Goal: Ask a question

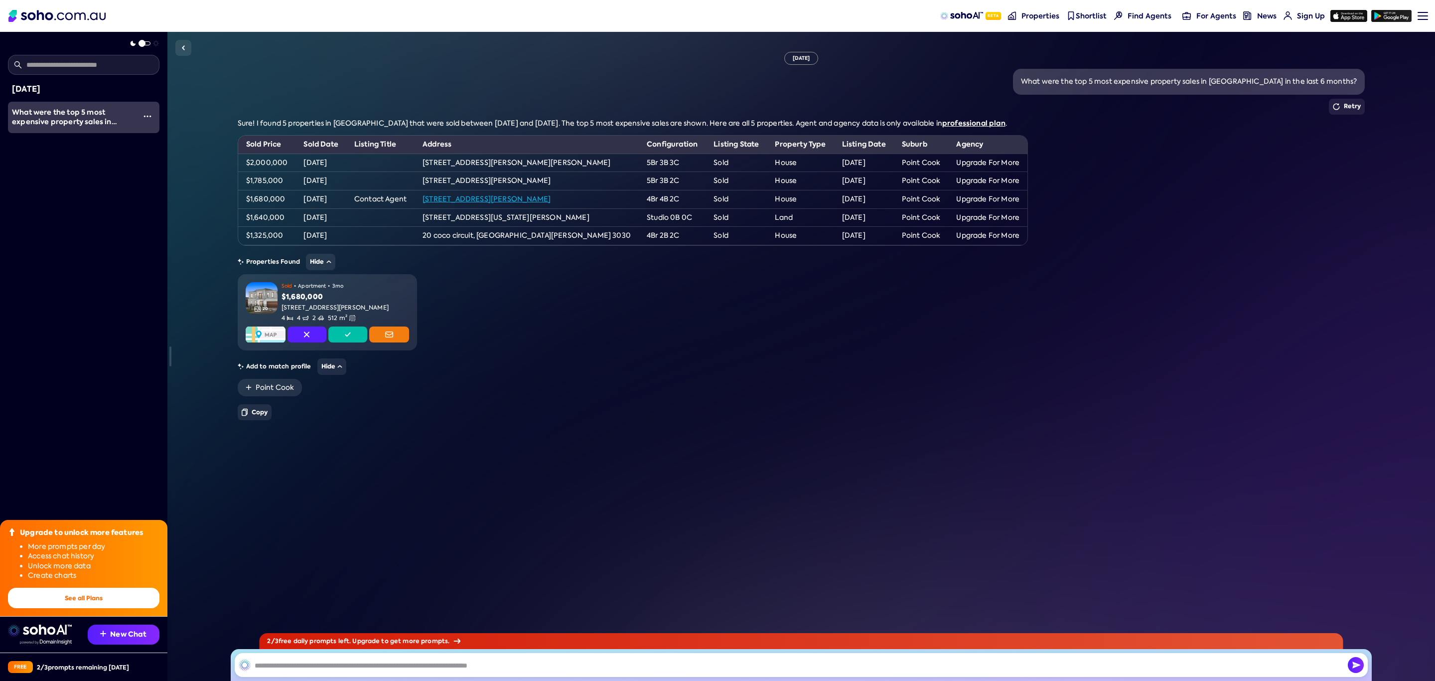
click at [314, 658] on input "text" at bounding box center [801, 665] width 1133 height 24
type input "**********"
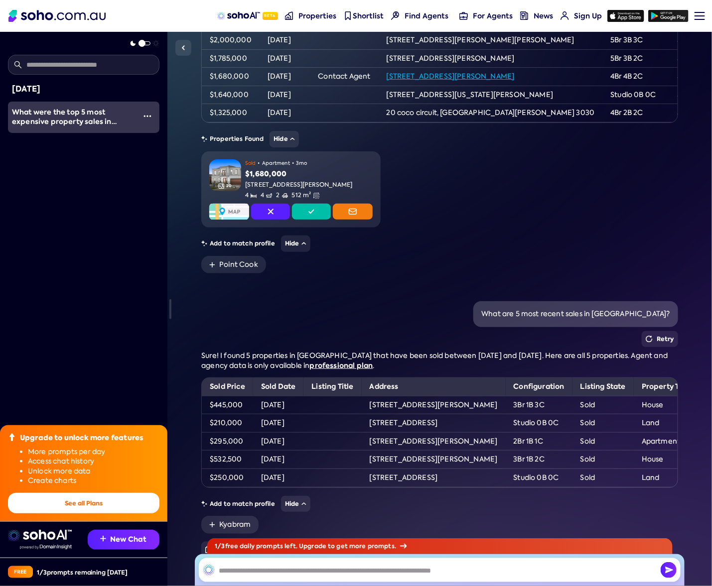
scroll to position [214, 0]
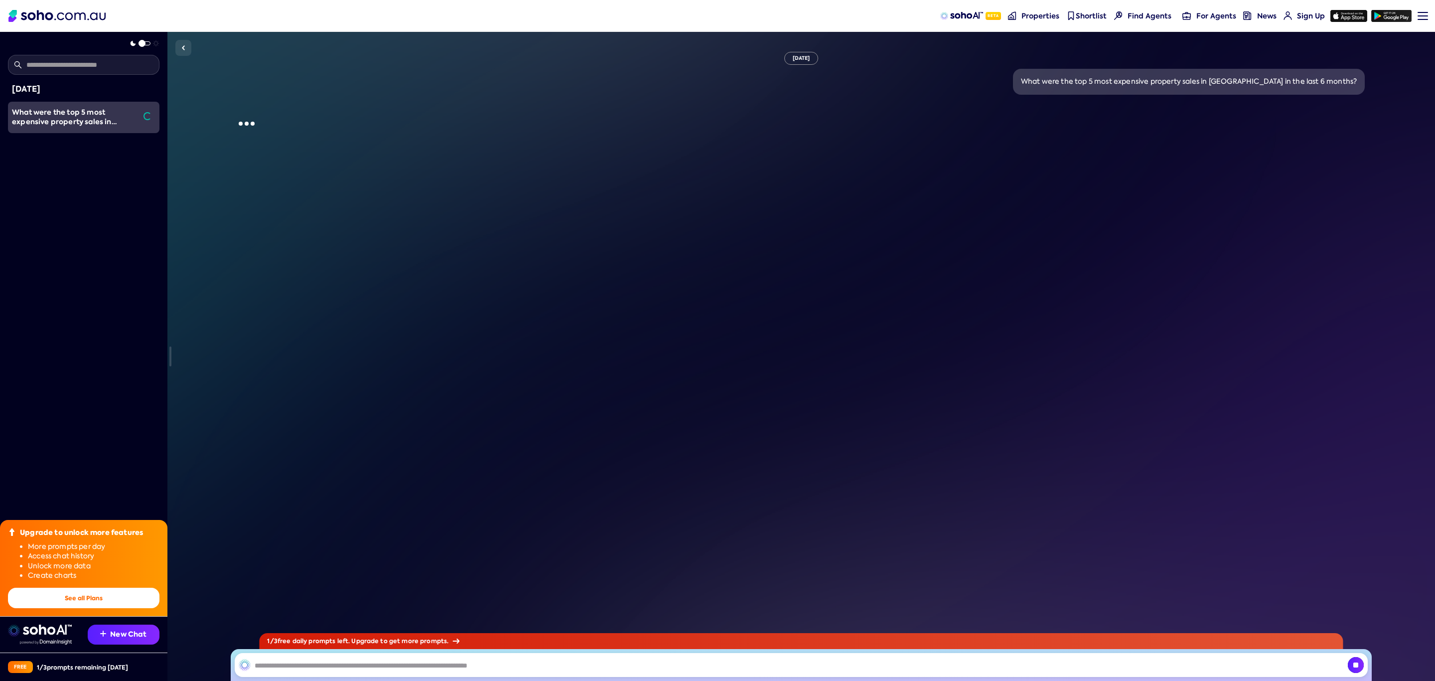
click at [141, 42] on span at bounding box center [142, 43] width 7 height 7
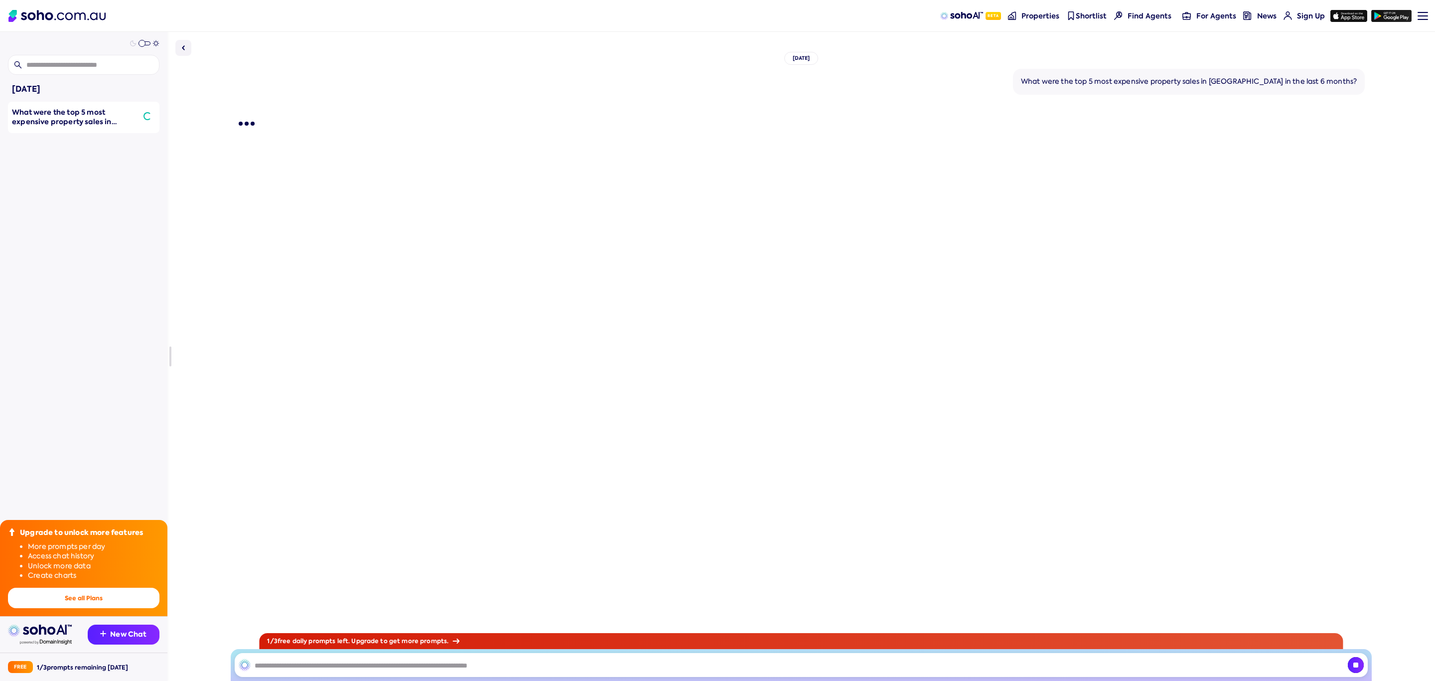
click at [142, 40] on div at bounding box center [145, 43] width 12 height 7
click at [142, 42] on span at bounding box center [139, 42] width 22 height 0
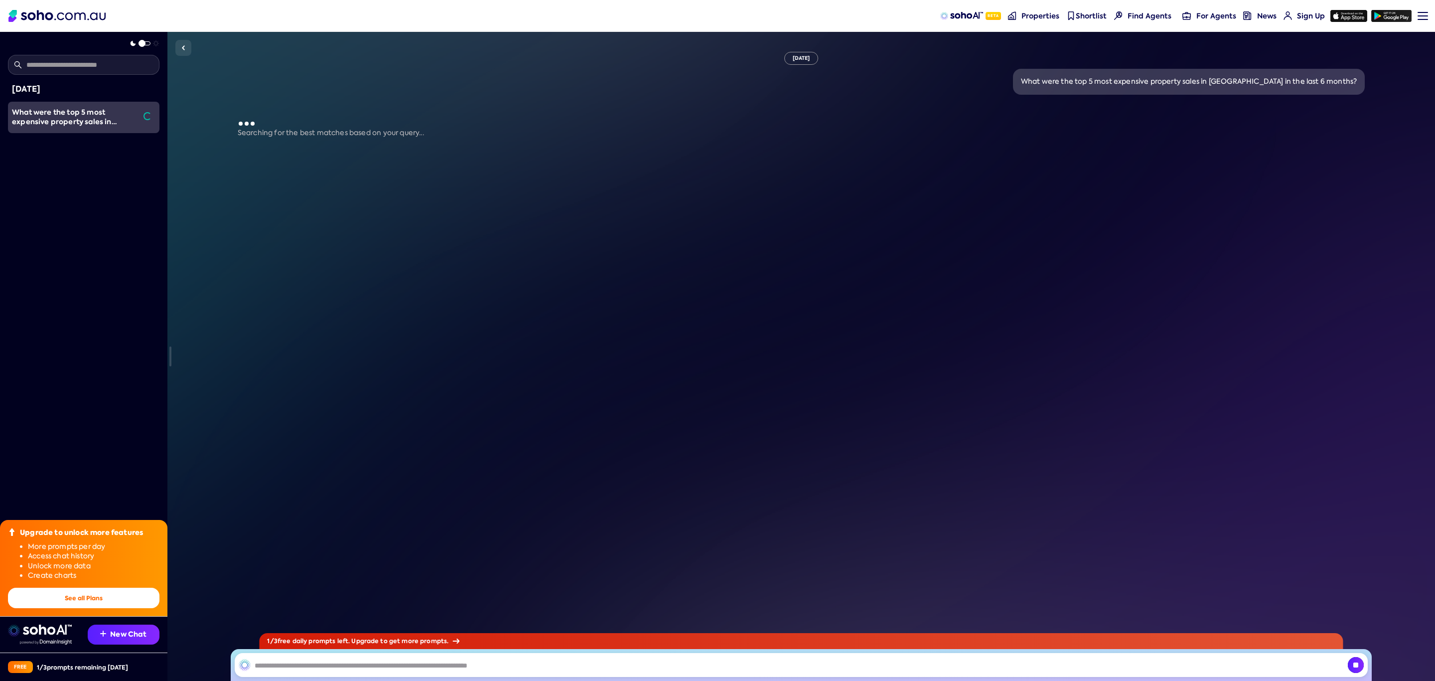
click at [38, 11] on img at bounding box center [56, 16] width 97 height 12
